Goal: Check status: Check status

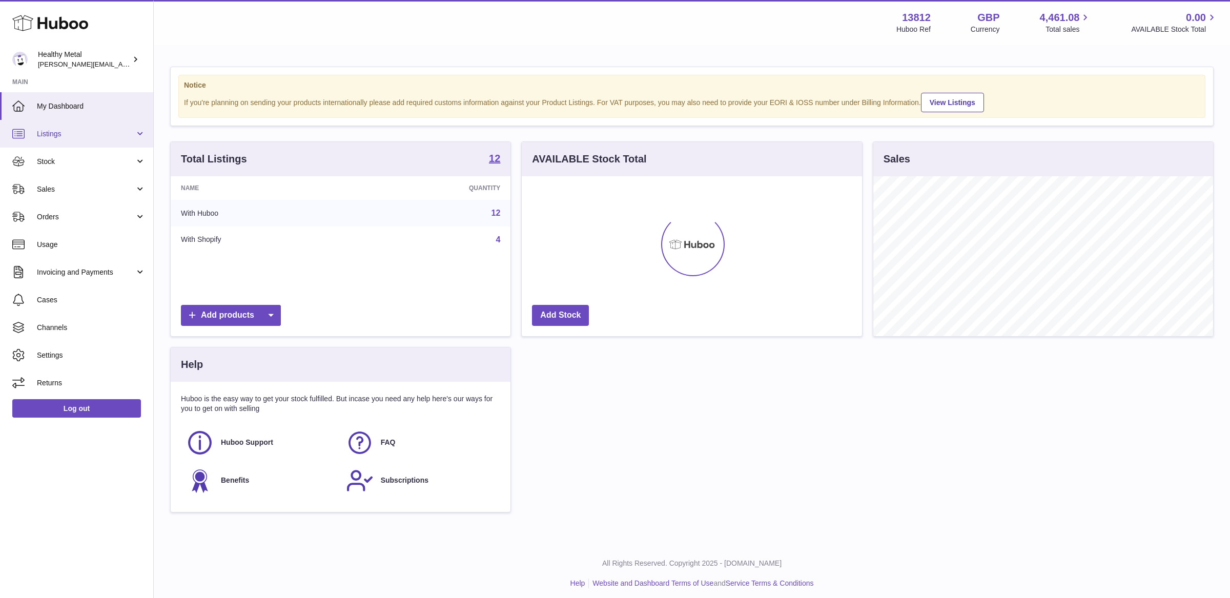
scroll to position [159, 340]
click at [63, 160] on span "Stock" at bounding box center [86, 162] width 98 height 10
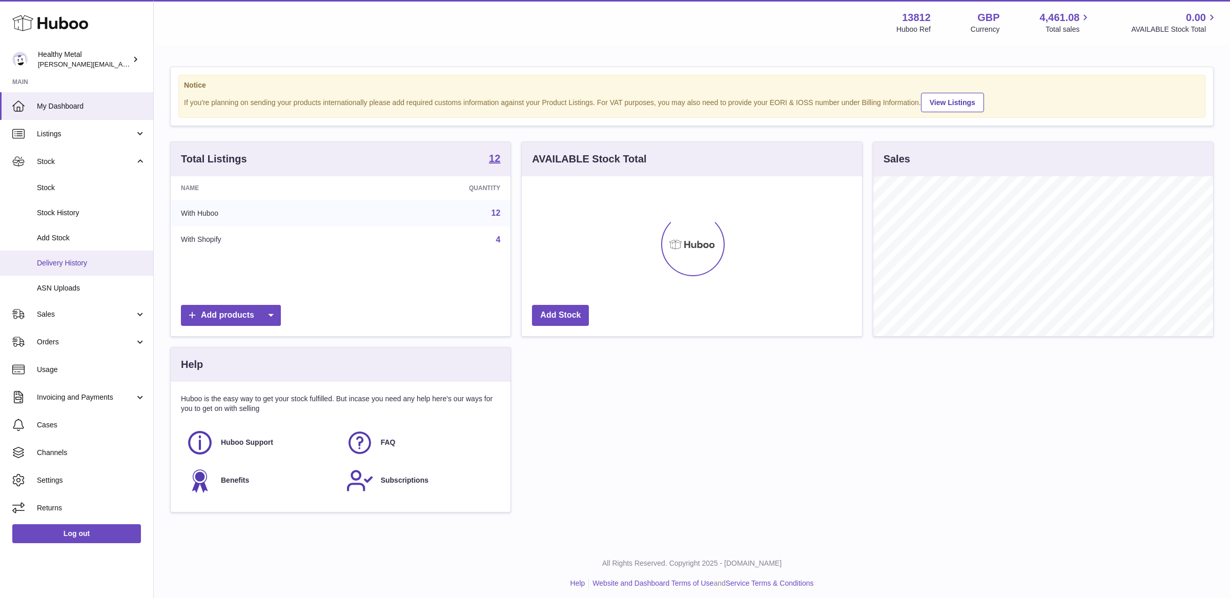
click at [67, 265] on span "Delivery History" at bounding box center [91, 263] width 109 height 10
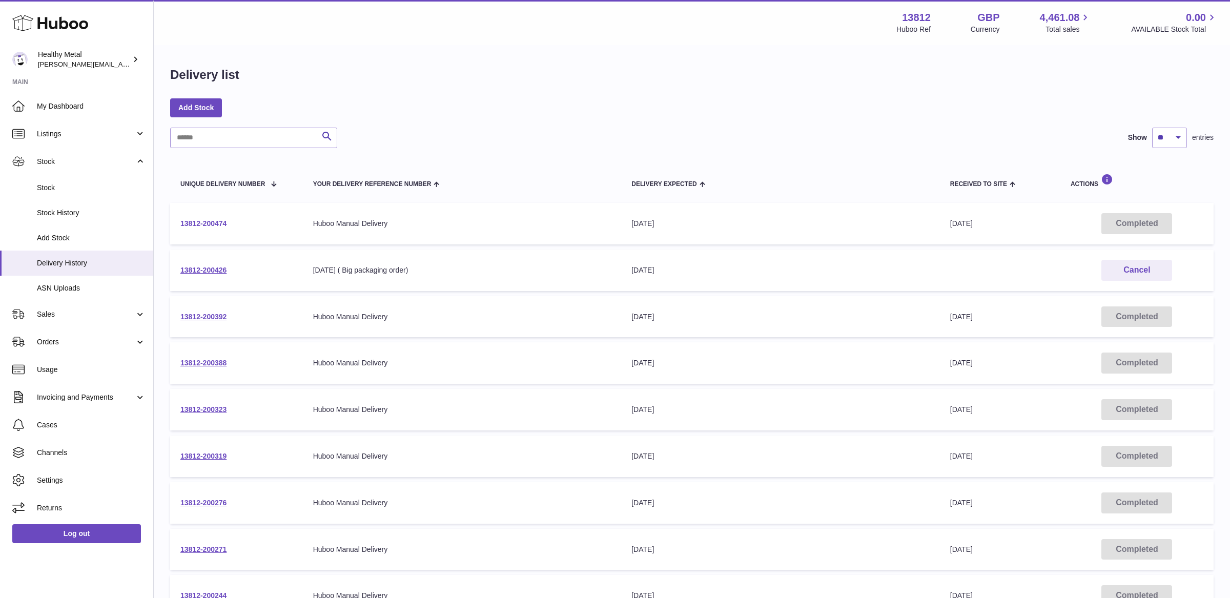
click at [196, 222] on link "13812-200474" at bounding box center [203, 223] width 46 height 8
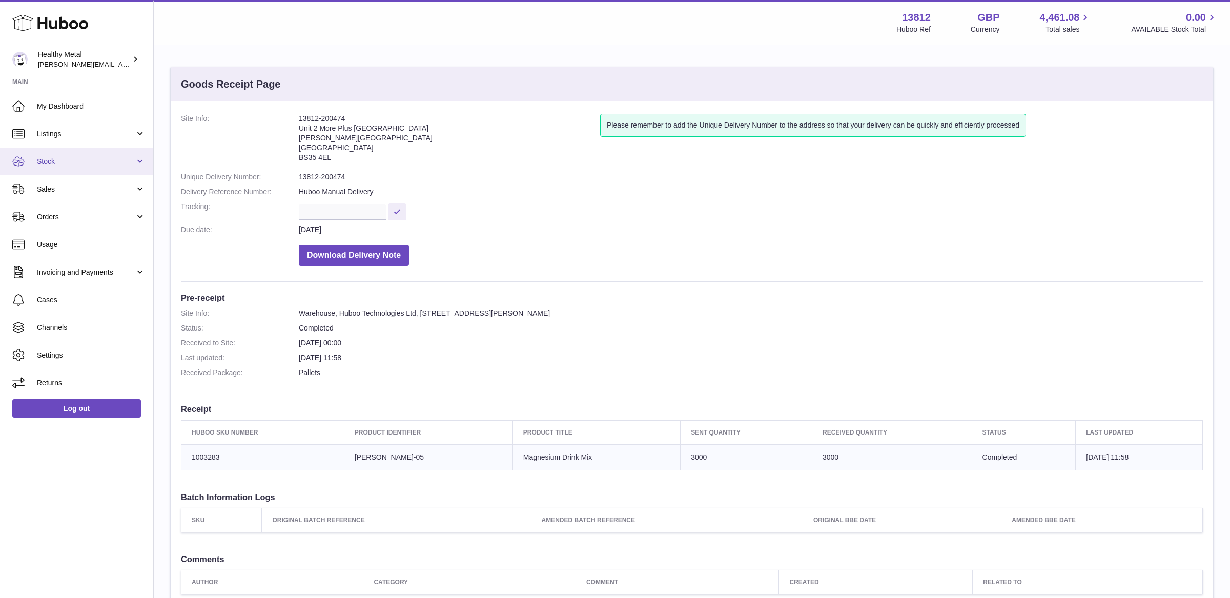
click at [94, 167] on link "Stock" at bounding box center [76, 162] width 153 height 28
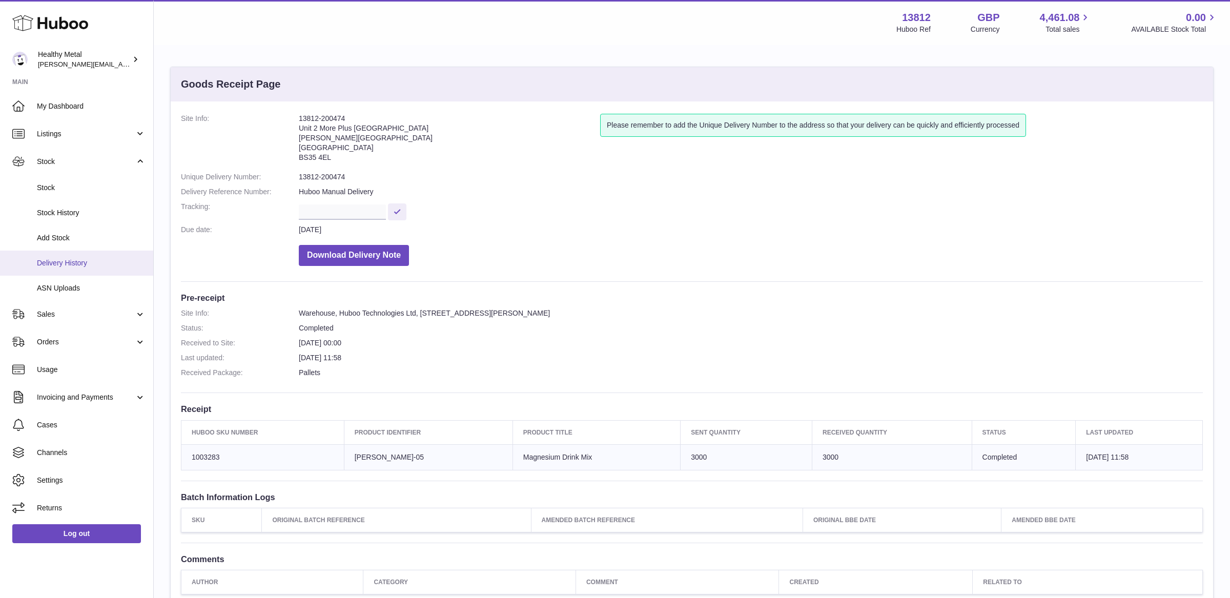
click at [71, 269] on link "Delivery History" at bounding box center [76, 263] width 153 height 25
